Goal: Task Accomplishment & Management: Manage account settings

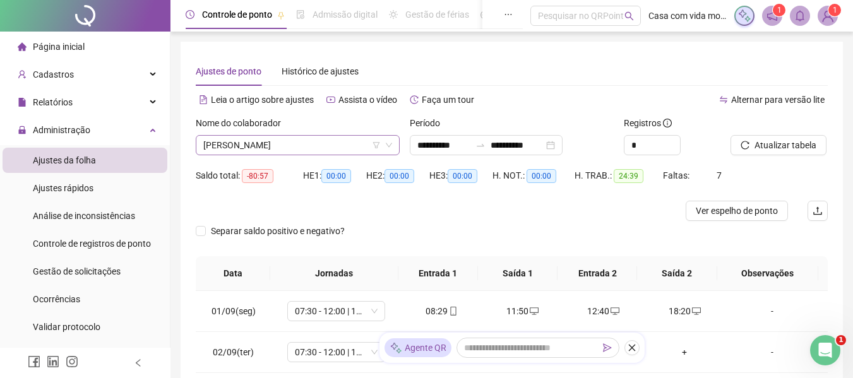
click at [362, 151] on span "[PERSON_NAME]" at bounding box center [297, 145] width 189 height 19
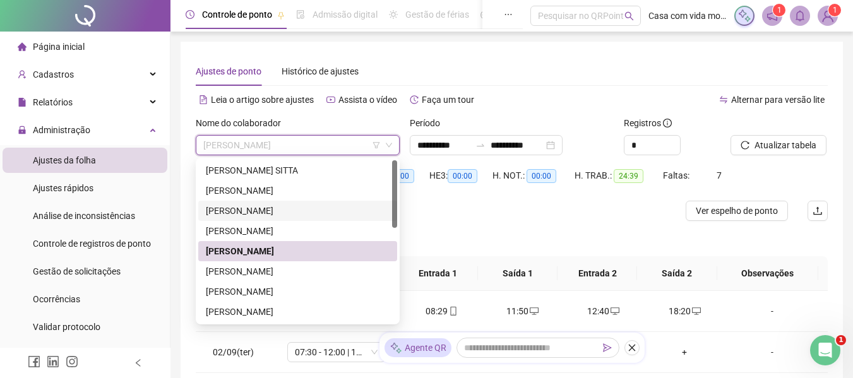
scroll to position [126, 0]
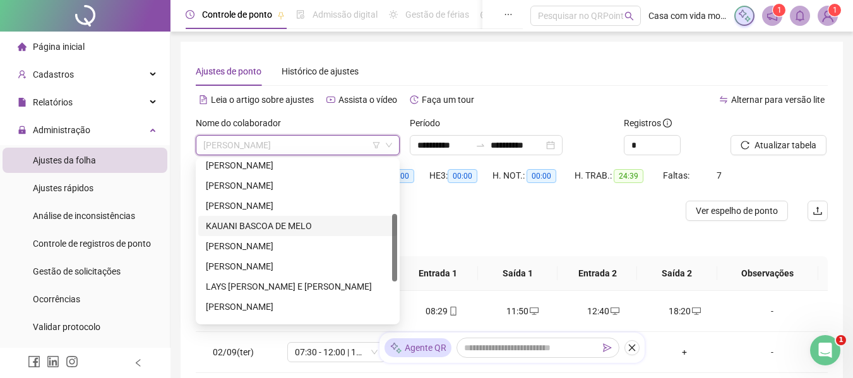
click at [301, 226] on div "KAUANI BASCOA DE MELO" at bounding box center [298, 226] width 184 height 14
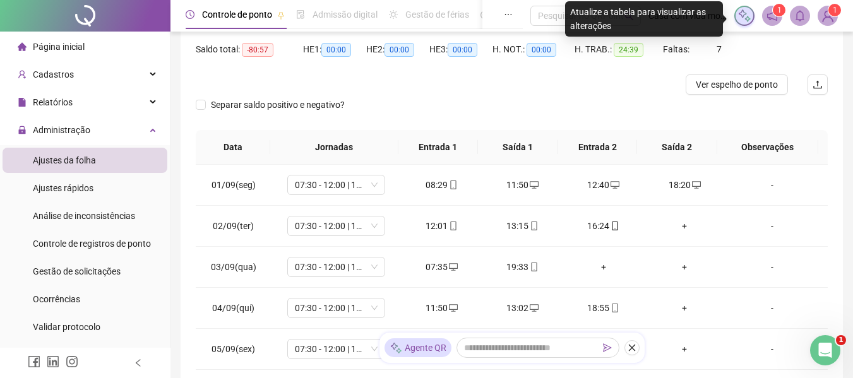
scroll to position [0, 0]
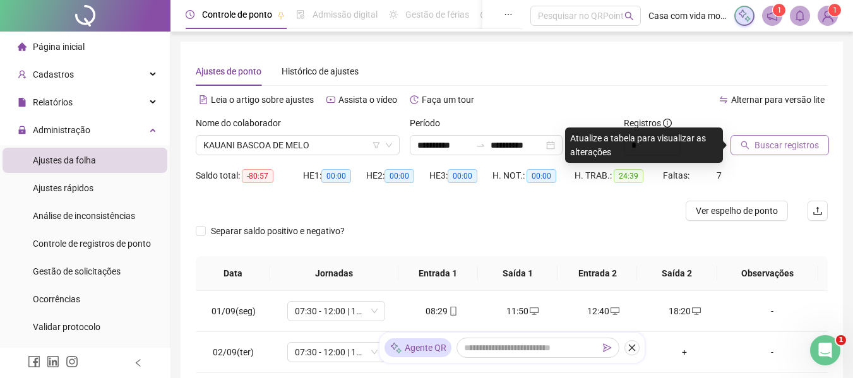
click at [764, 140] on span "Buscar registros" at bounding box center [786, 145] width 64 height 14
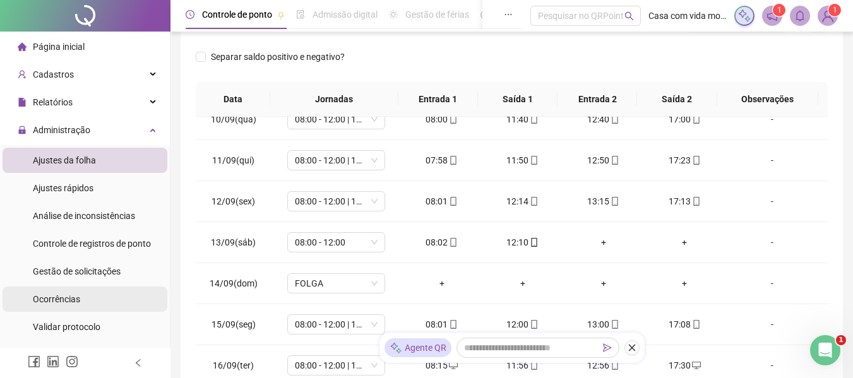
scroll to position [63, 0]
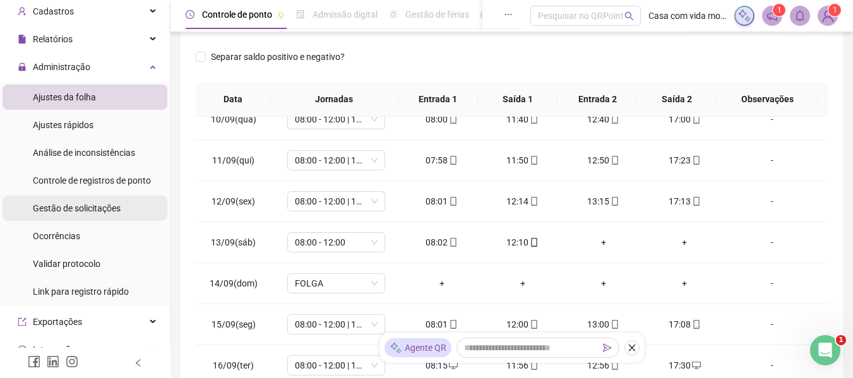
click at [70, 209] on span "Gestão de solicitações" at bounding box center [77, 208] width 88 height 10
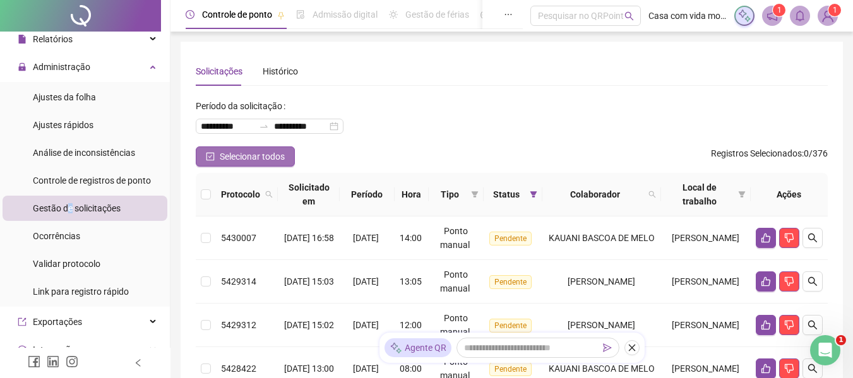
click at [211, 155] on icon "check-square" at bounding box center [210, 156] width 9 height 9
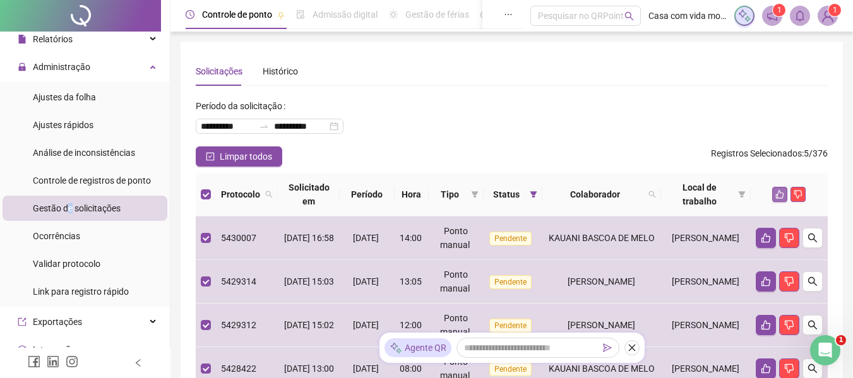
click at [774, 194] on button "button" at bounding box center [779, 194] width 15 height 15
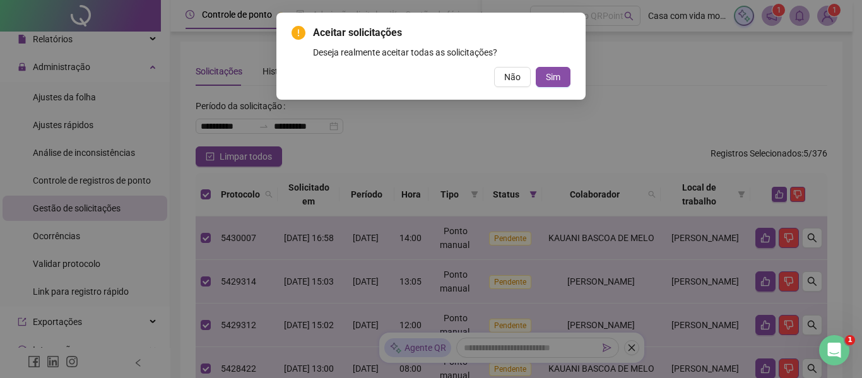
click at [574, 73] on div "Aceitar solicitações Deseja realmente aceitar todas as solicitações? Não Sim" at bounding box center [430, 56] width 309 height 87
click at [567, 76] on button "Sim" at bounding box center [553, 77] width 35 height 20
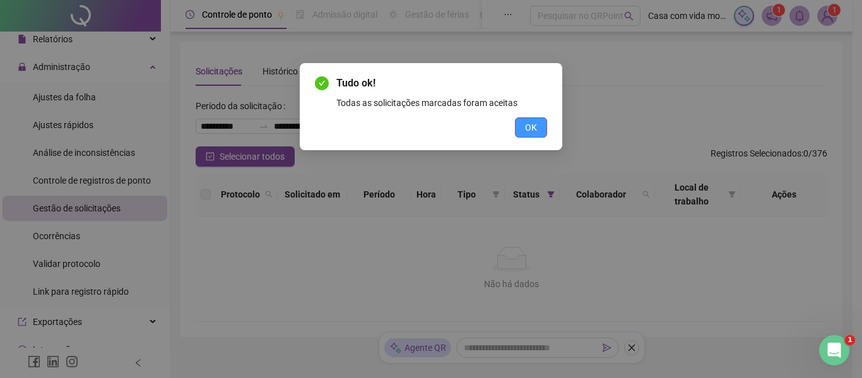
click at [531, 123] on span "OK" at bounding box center [531, 128] width 12 height 14
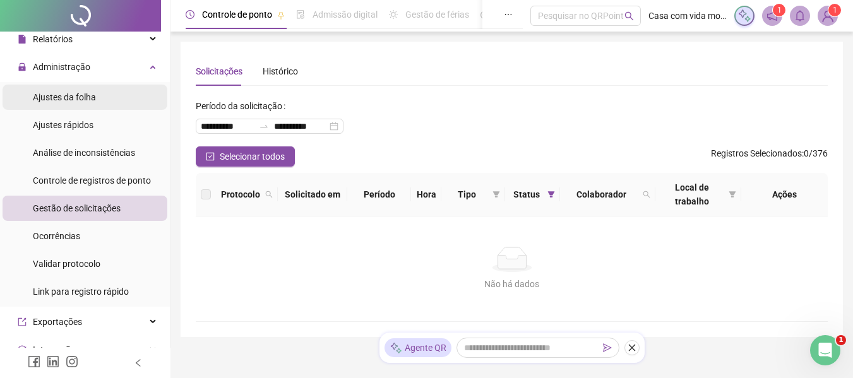
click at [59, 101] on span "Ajustes da folha" at bounding box center [64, 97] width 63 height 10
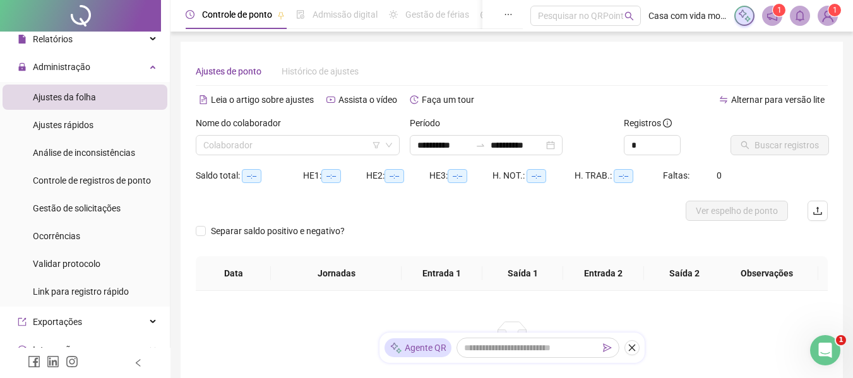
type input "**********"
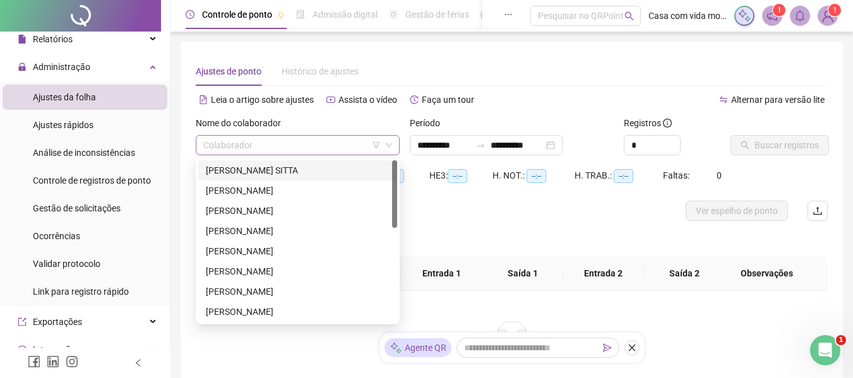
click at [294, 146] on input "search" at bounding box center [291, 145] width 177 height 19
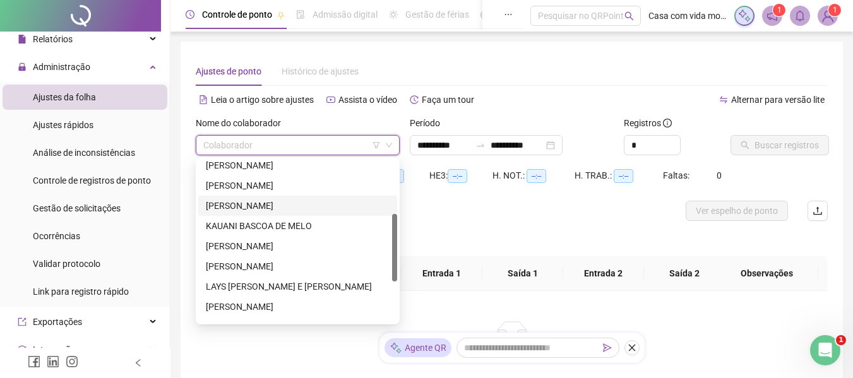
click at [268, 208] on div "[PERSON_NAME]" at bounding box center [298, 206] width 184 height 14
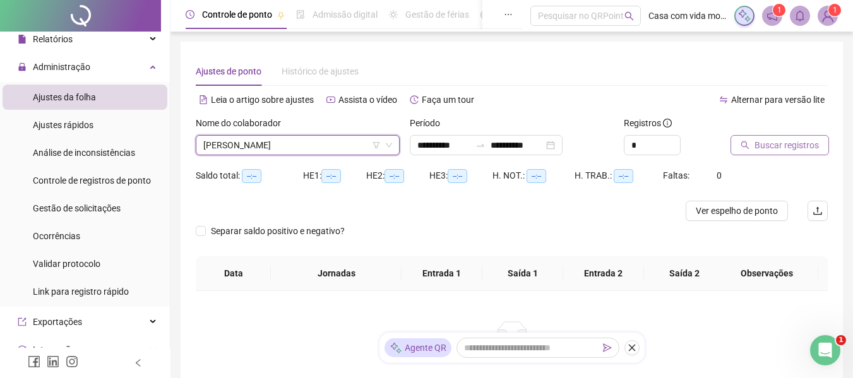
click at [738, 146] on button "Buscar registros" at bounding box center [779, 145] width 98 height 20
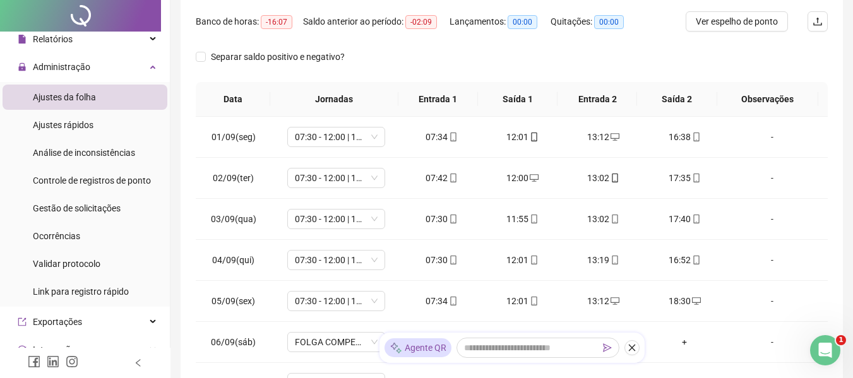
scroll to position [0, 0]
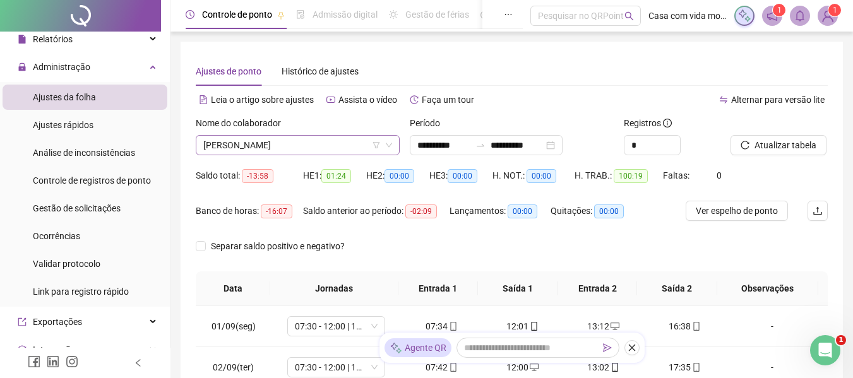
click at [358, 142] on span "[PERSON_NAME]" at bounding box center [297, 145] width 189 height 19
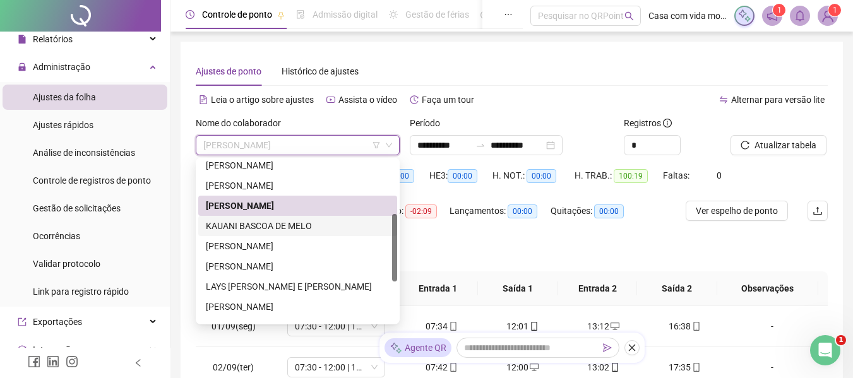
click at [304, 225] on div "KAUANI BASCOA DE MELO" at bounding box center [298, 226] width 184 height 14
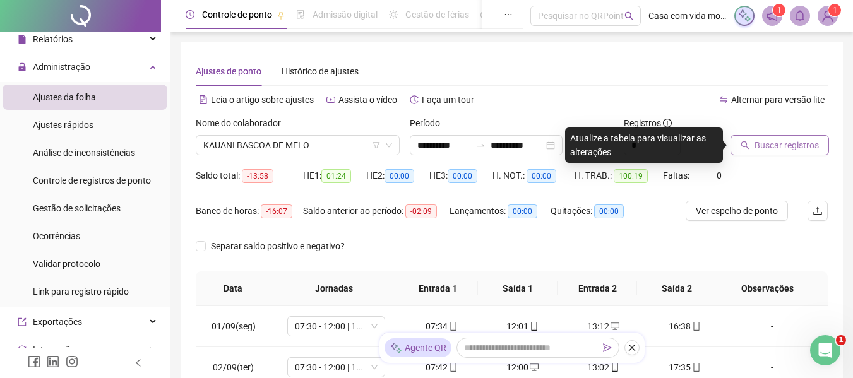
click at [764, 144] on span "Buscar registros" at bounding box center [786, 145] width 64 height 14
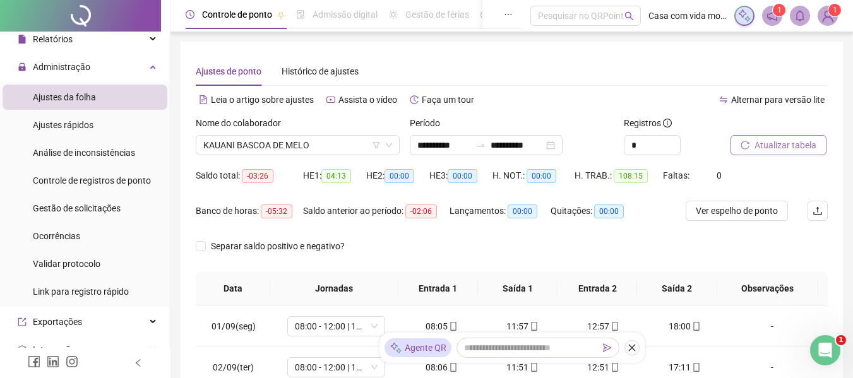
click at [592, 145] on div "**********" at bounding box center [512, 145] width 204 height 20
click at [562, 146] on div "**********" at bounding box center [486, 145] width 153 height 20
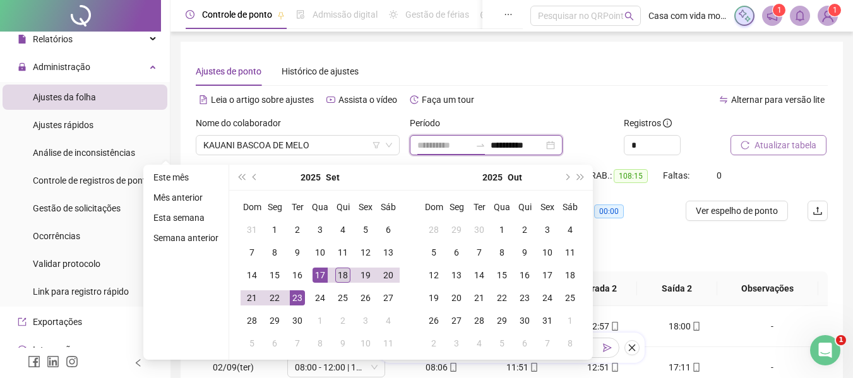
type input "**********"
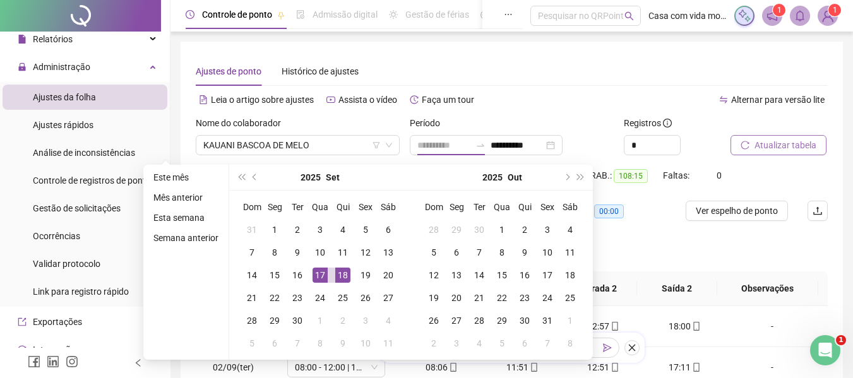
click at [345, 269] on div "18" at bounding box center [342, 275] width 15 height 15
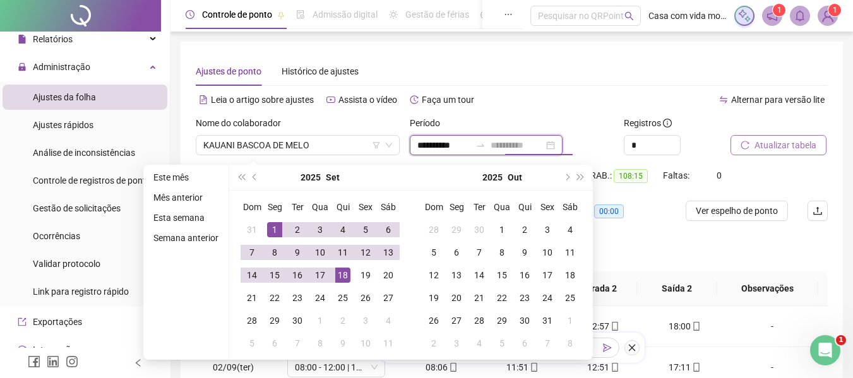
type input "**********"
click at [276, 232] on div "1" at bounding box center [274, 229] width 15 height 15
type input "**********"
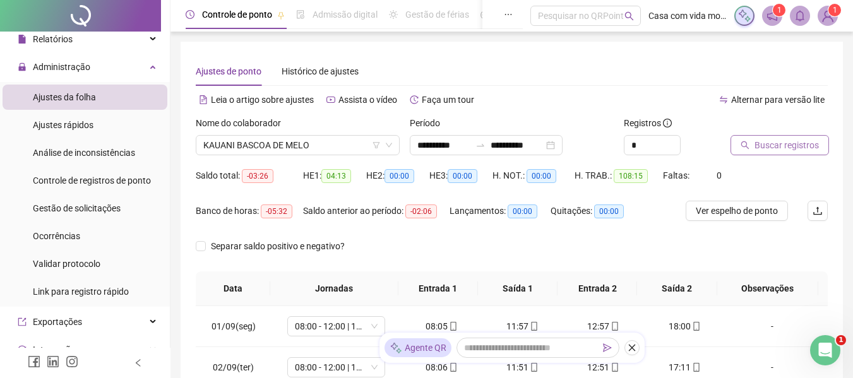
click at [773, 145] on span "Buscar registros" at bounding box center [786, 145] width 64 height 14
click at [299, 147] on span "KAUANI BASCOA DE MELO" at bounding box center [297, 145] width 189 height 19
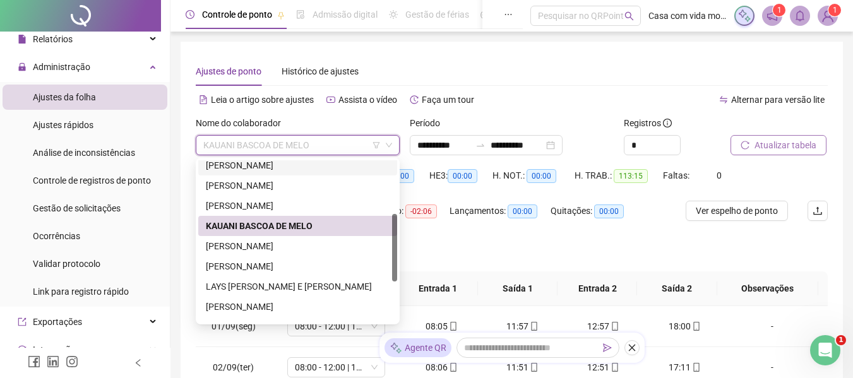
click at [237, 151] on span "KAUANI BASCOA DE MELO" at bounding box center [297, 145] width 189 height 19
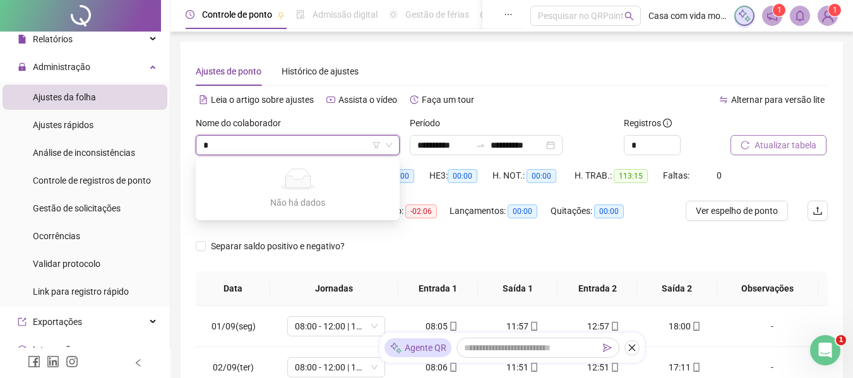
type input "**"
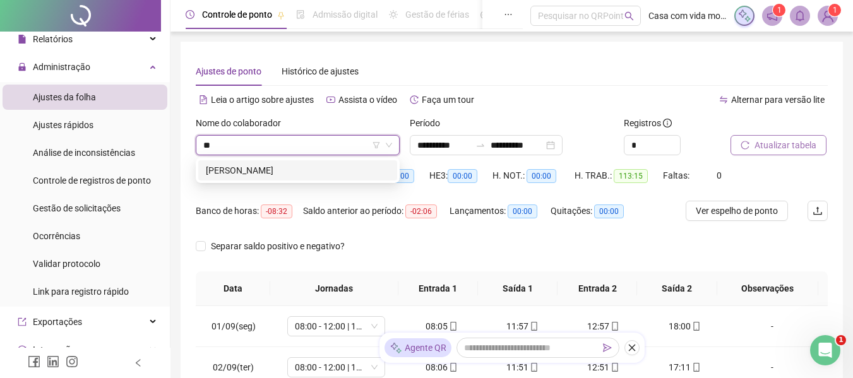
click at [241, 166] on div "[PERSON_NAME]" at bounding box center [298, 170] width 184 height 14
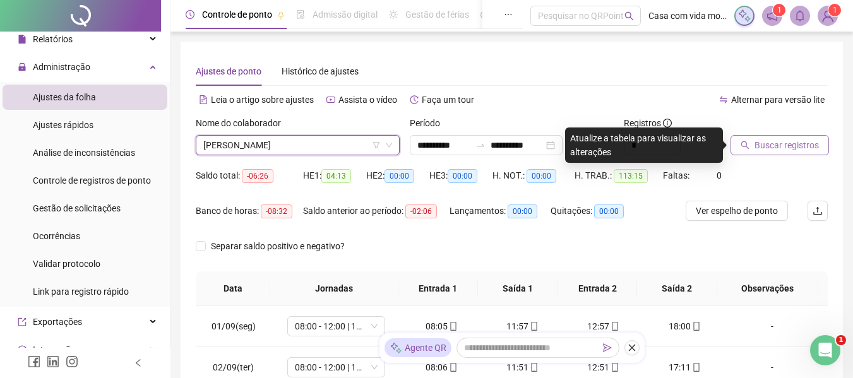
click at [771, 143] on span "Buscar registros" at bounding box center [786, 145] width 64 height 14
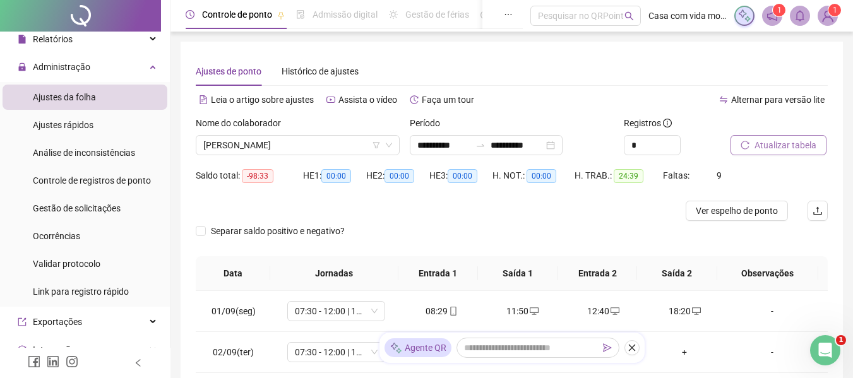
click at [345, 155] on div "Nome do colaborador [PERSON_NAME]" at bounding box center [298, 140] width 214 height 49
click at [345, 150] on span "[PERSON_NAME]" at bounding box center [297, 145] width 189 height 19
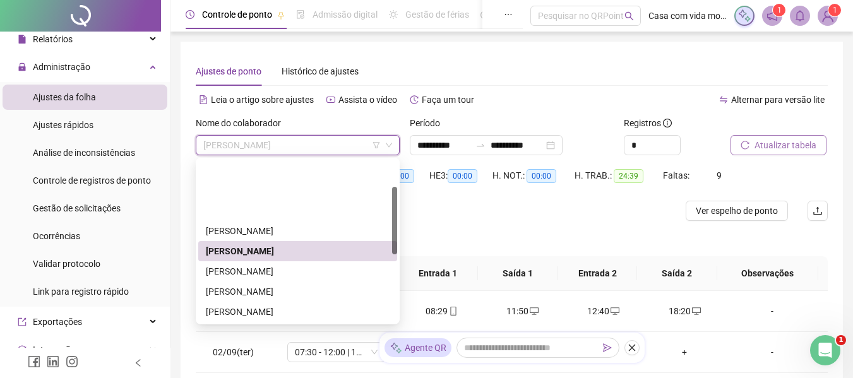
scroll to position [126, 0]
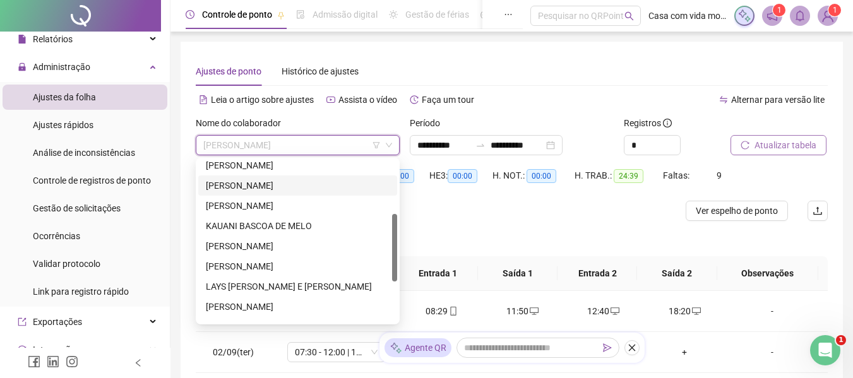
click at [251, 188] on div "[PERSON_NAME]" at bounding box center [298, 186] width 184 height 14
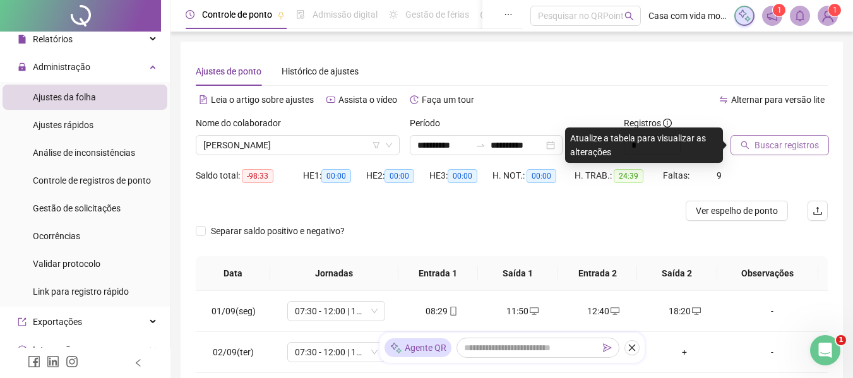
click at [647, 240] on div "Separar saldo positivo e negativo?" at bounding box center [512, 238] width 632 height 35
click at [769, 155] on button "Buscar registros" at bounding box center [779, 145] width 98 height 20
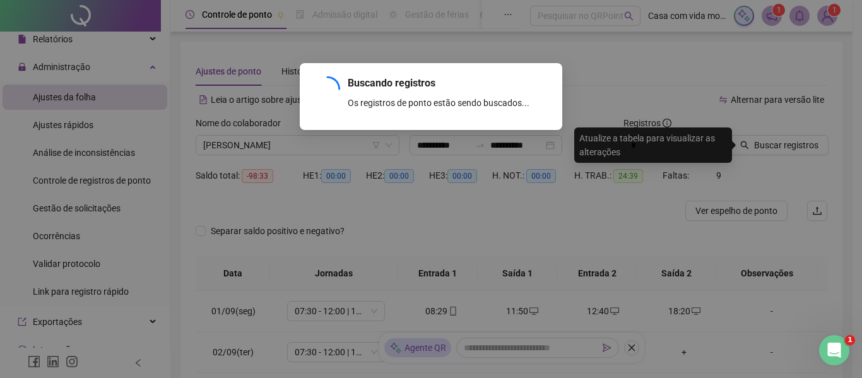
click at [770, 150] on div "Buscando registros Os registros de ponto estão sendo buscados... OK" at bounding box center [431, 189] width 862 height 378
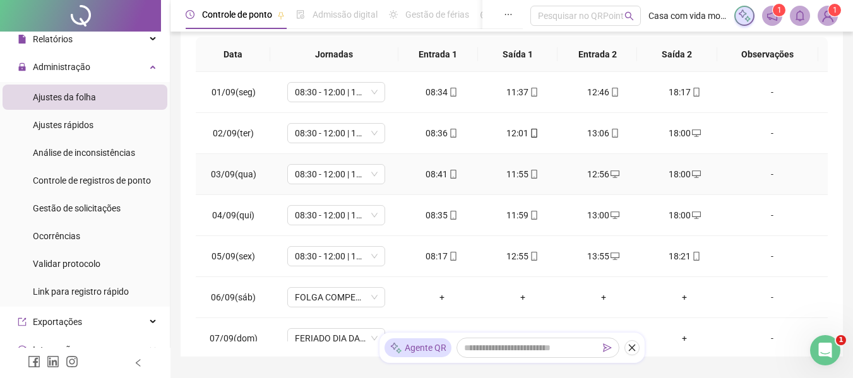
scroll to position [45, 0]
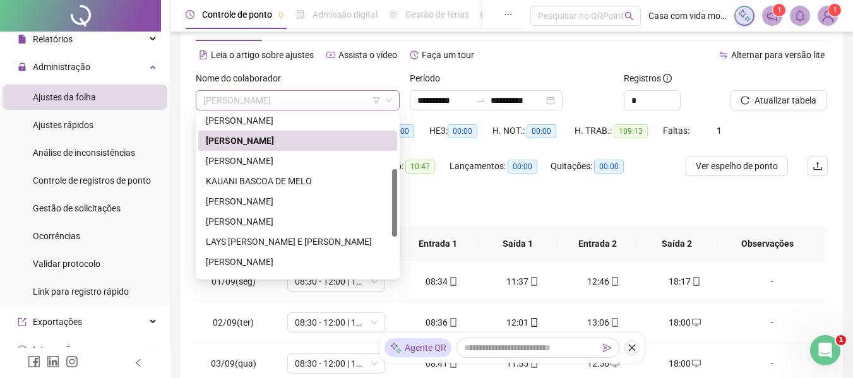
click at [312, 95] on span "[PERSON_NAME]" at bounding box center [297, 100] width 189 height 19
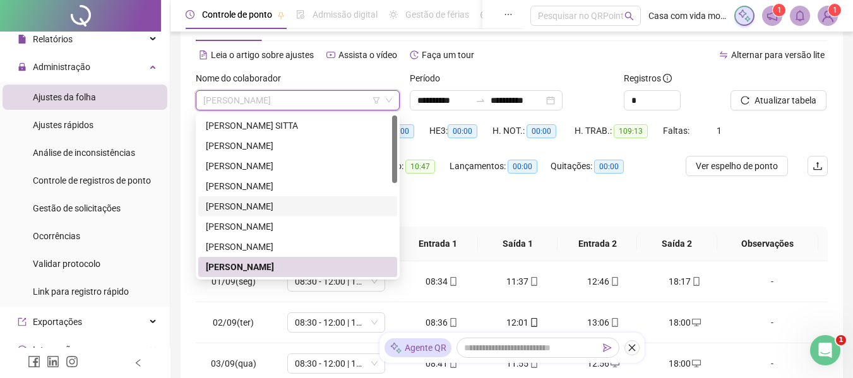
click at [271, 203] on div "[PERSON_NAME]" at bounding box center [298, 206] width 184 height 14
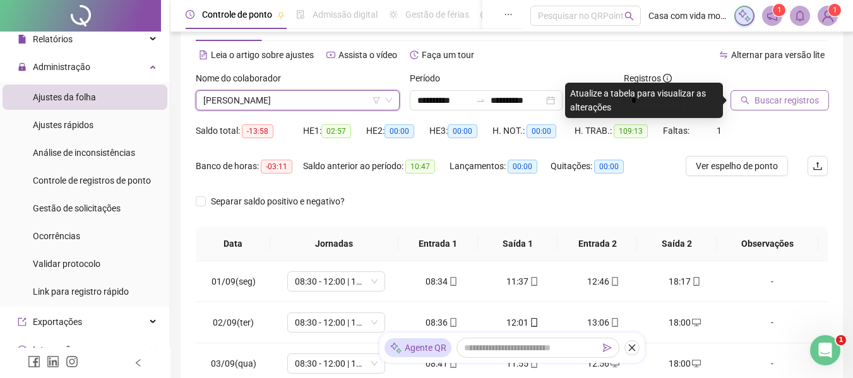
click at [750, 102] on button "Buscar registros" at bounding box center [779, 100] width 98 height 20
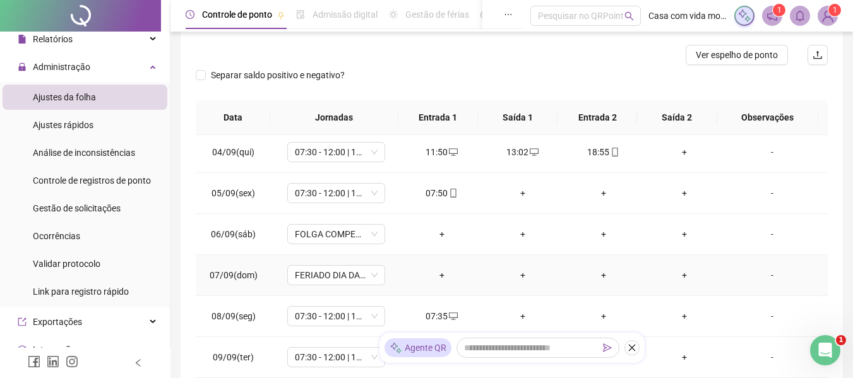
scroll to position [189, 0]
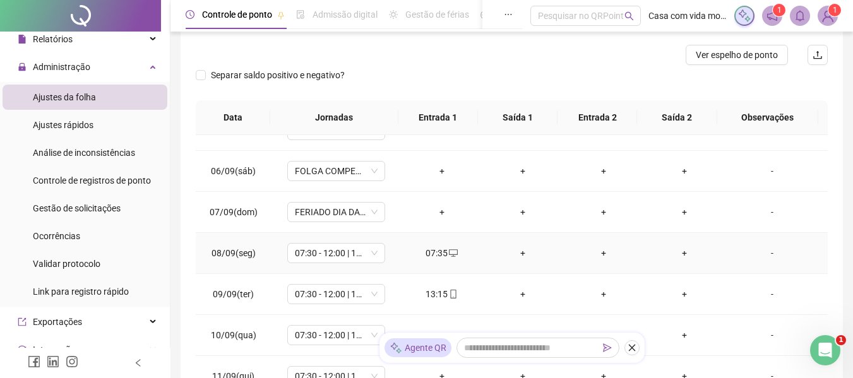
click at [507, 256] on div "+" at bounding box center [522, 253] width 61 height 14
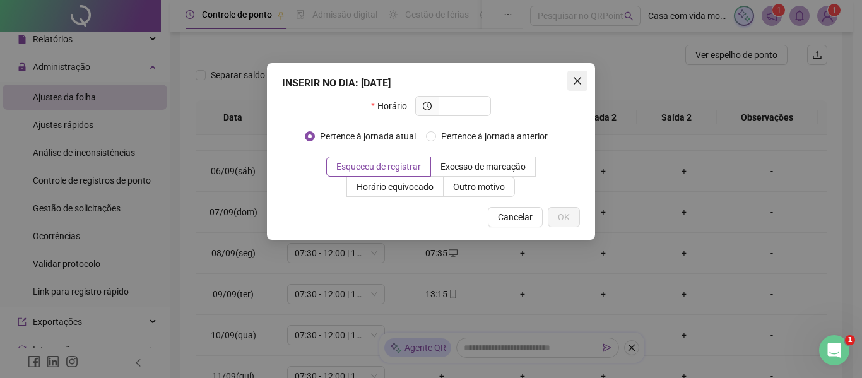
click at [576, 81] on icon "close" at bounding box center [577, 81] width 10 height 10
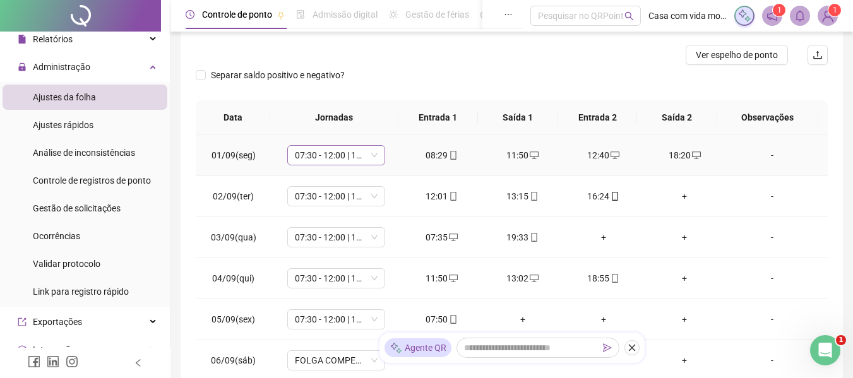
scroll to position [0, 0]
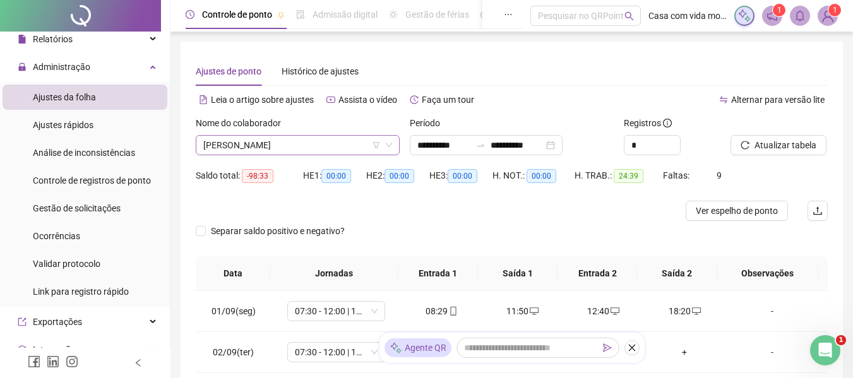
click at [316, 145] on span "[PERSON_NAME]" at bounding box center [297, 145] width 189 height 19
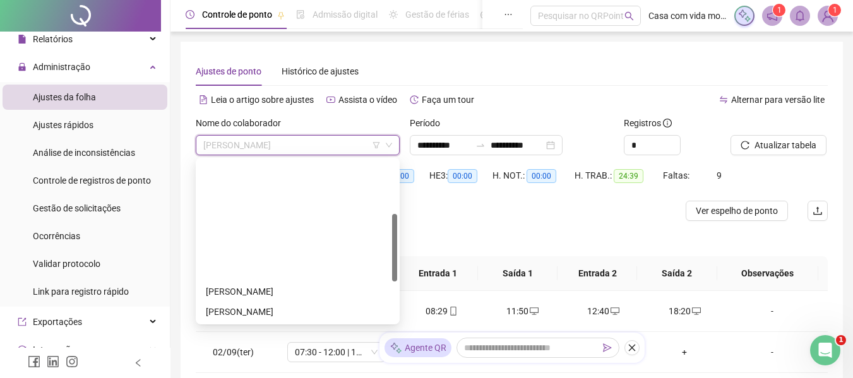
scroll to position [126, 0]
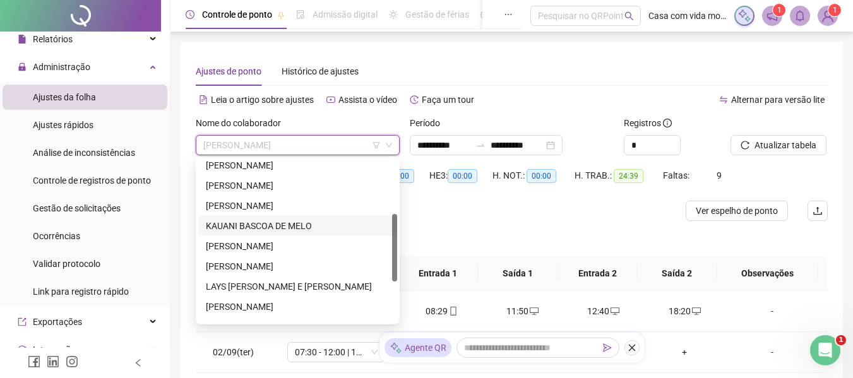
click at [276, 232] on div "KAUANI BASCOA DE MELO" at bounding box center [298, 226] width 184 height 14
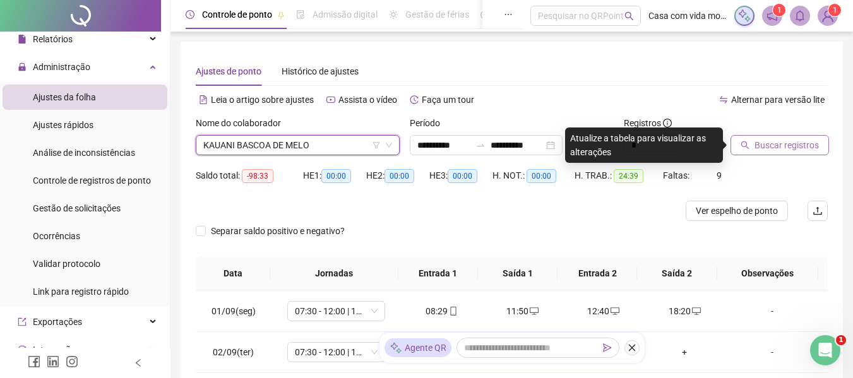
click at [797, 139] on span "Buscar registros" at bounding box center [786, 145] width 64 height 14
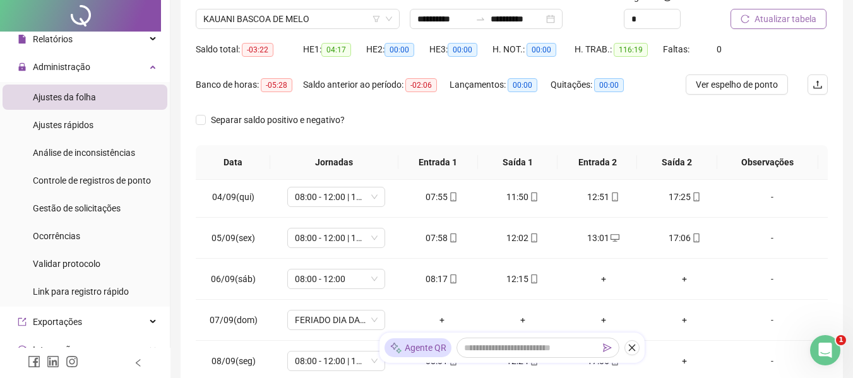
scroll to position [0, 0]
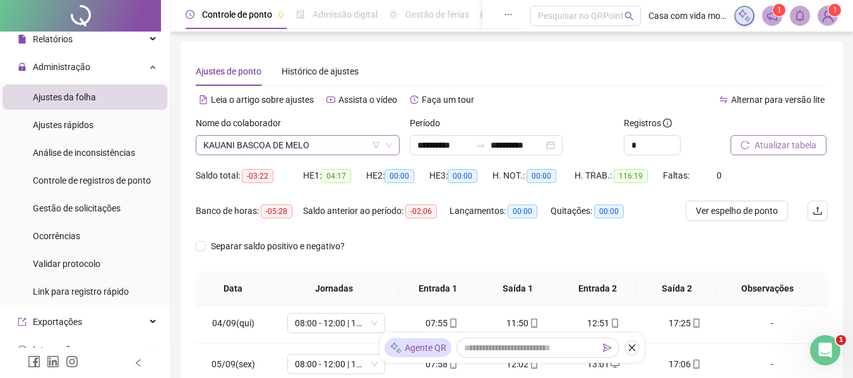
click at [305, 152] on span "KAUANI BASCOA DE MELO" at bounding box center [297, 145] width 189 height 19
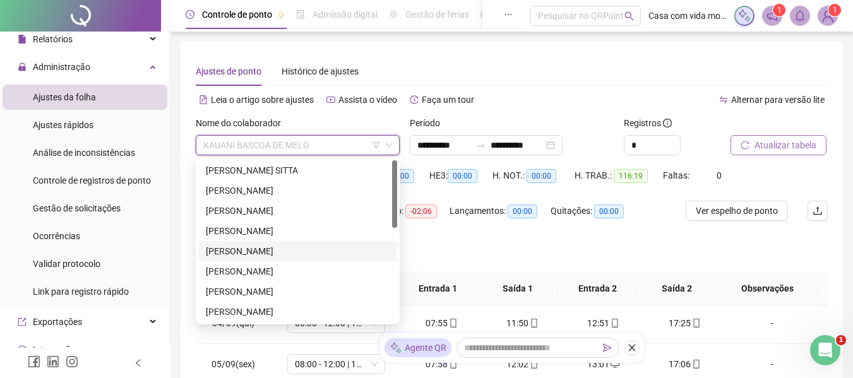
click at [290, 246] on div "[PERSON_NAME]" at bounding box center [298, 251] width 184 height 14
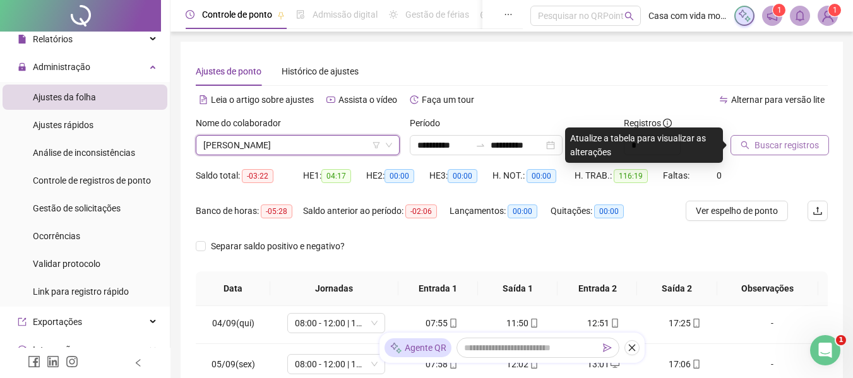
click at [773, 151] on span "Buscar registros" at bounding box center [786, 145] width 64 height 14
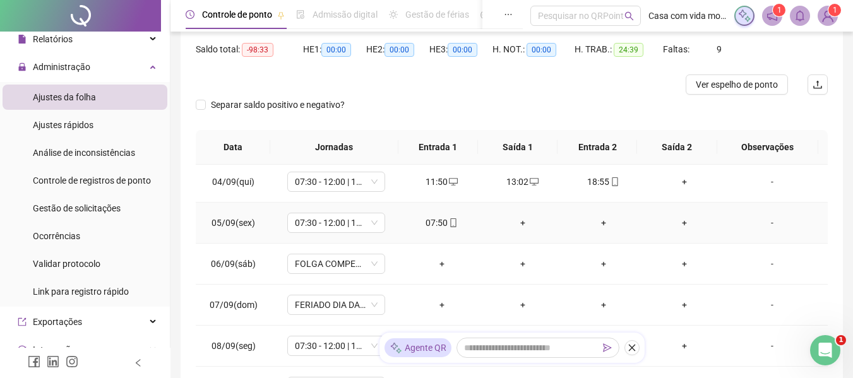
scroll to position [189, 0]
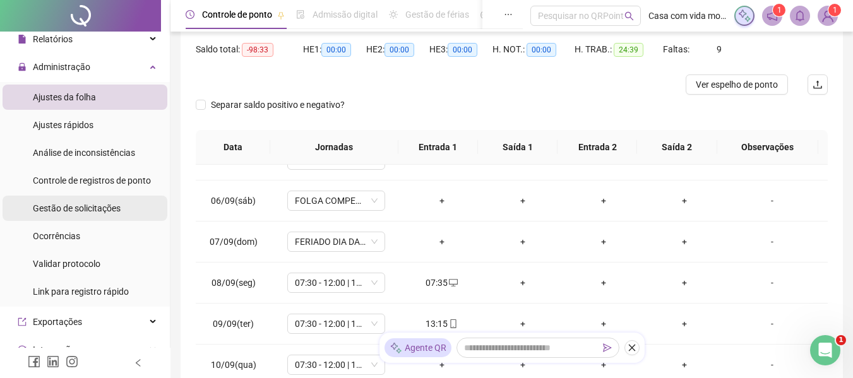
click at [88, 212] on span "Gestão de solicitações" at bounding box center [77, 208] width 88 height 10
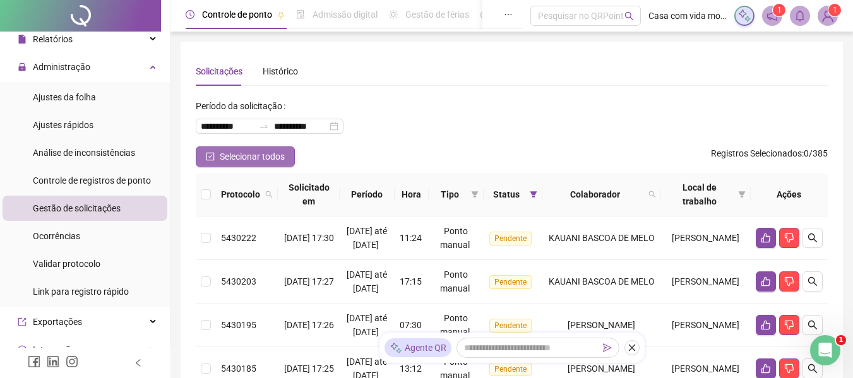
click at [221, 160] on span "Selecionar todos" at bounding box center [252, 157] width 65 height 14
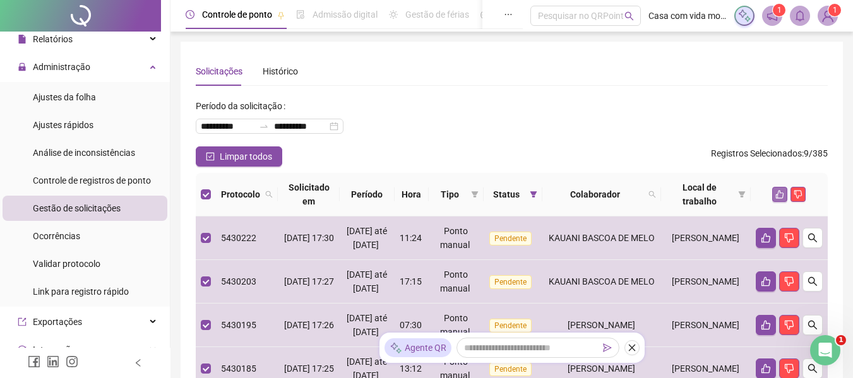
click at [778, 196] on icon "like" at bounding box center [779, 194] width 9 height 9
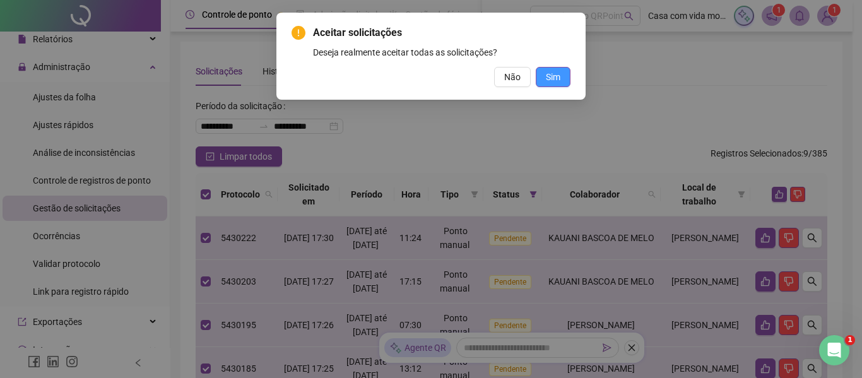
click at [548, 72] on span "Sim" at bounding box center [553, 77] width 15 height 14
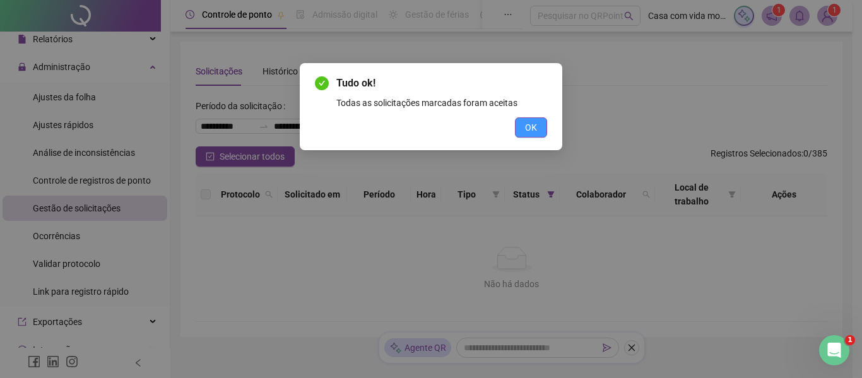
click at [526, 124] on span "OK" at bounding box center [531, 128] width 12 height 14
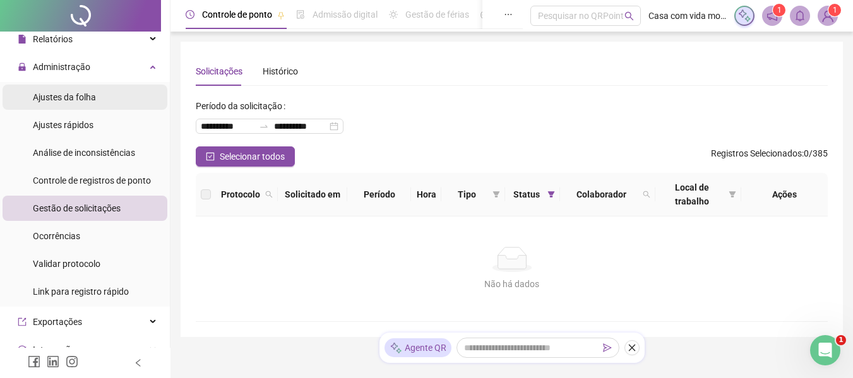
click at [81, 99] on span "Ajustes da folha" at bounding box center [64, 97] width 63 height 10
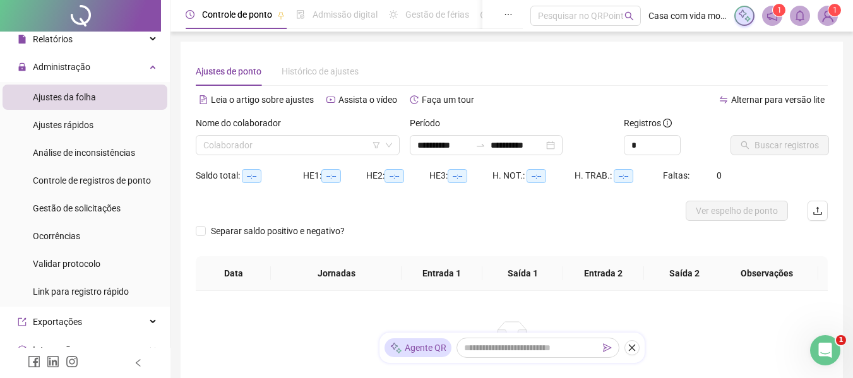
type input "**********"
click at [237, 151] on input "search" at bounding box center [291, 145] width 177 height 19
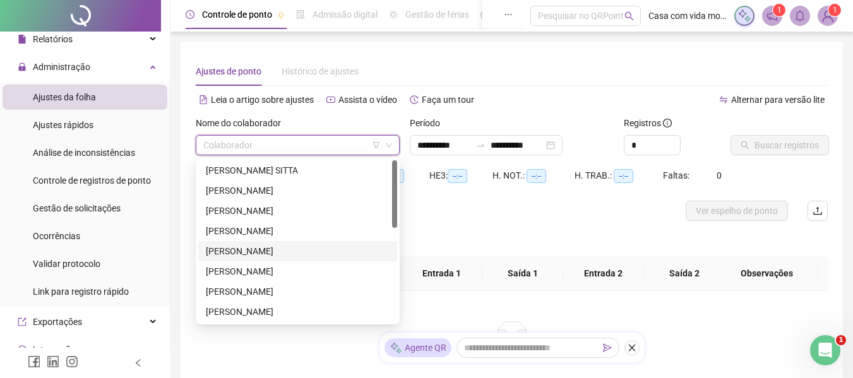
click at [261, 251] on div "[PERSON_NAME]" at bounding box center [298, 251] width 184 height 14
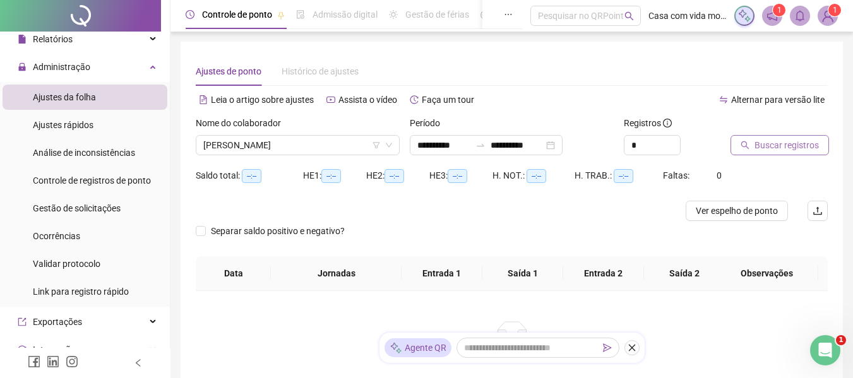
click at [749, 149] on icon "search" at bounding box center [744, 145] width 9 height 9
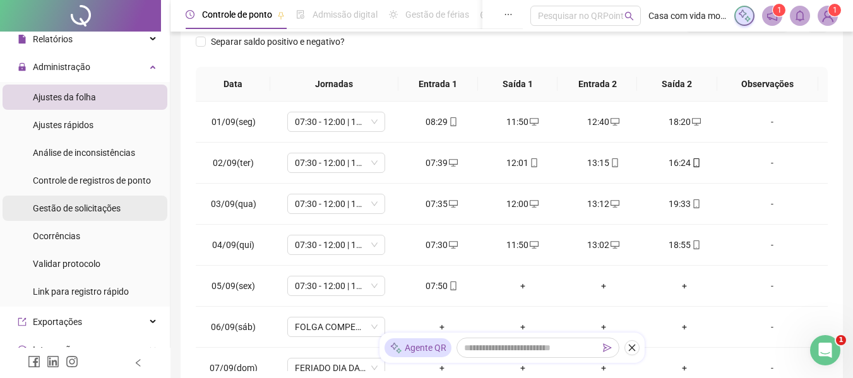
click at [66, 213] on span "Gestão de solicitações" at bounding box center [77, 208] width 88 height 10
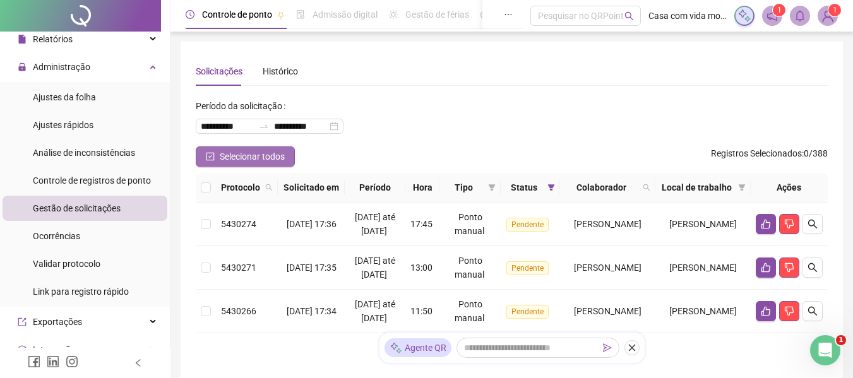
click at [244, 159] on span "Selecionar todos" at bounding box center [252, 157] width 65 height 14
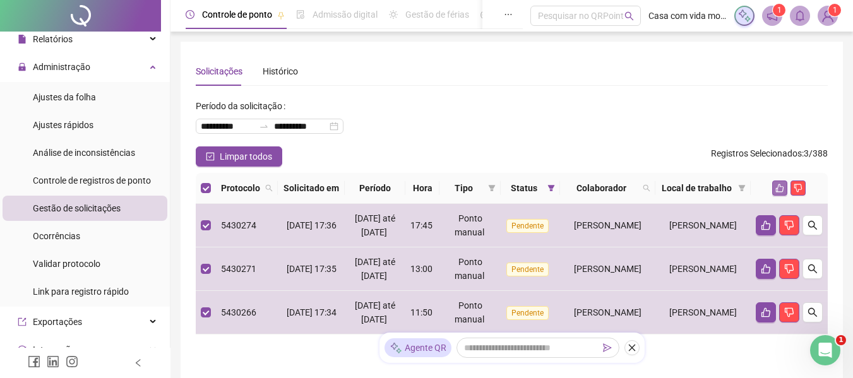
click at [780, 192] on icon "like" at bounding box center [779, 188] width 9 height 9
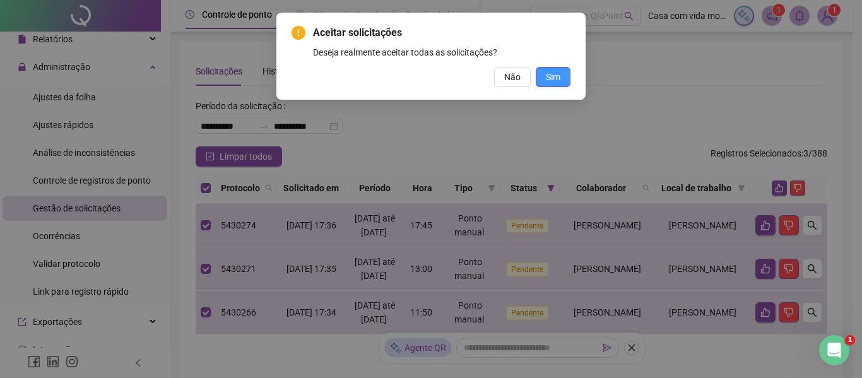
click at [561, 84] on button "Sim" at bounding box center [553, 77] width 35 height 20
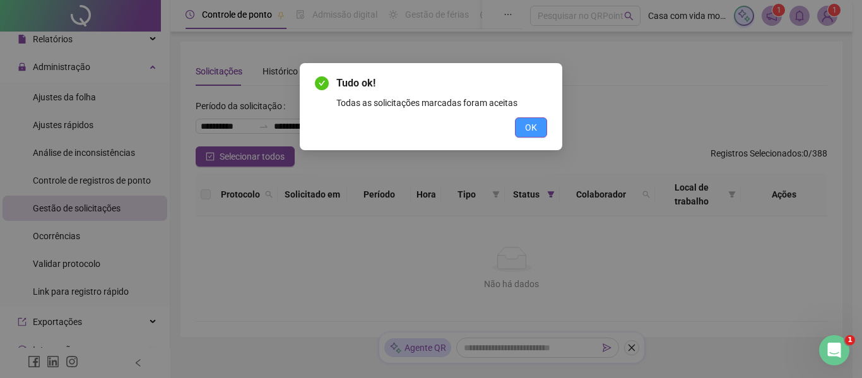
click at [534, 124] on span "OK" at bounding box center [531, 128] width 12 height 14
